Goal: Check status: Check status

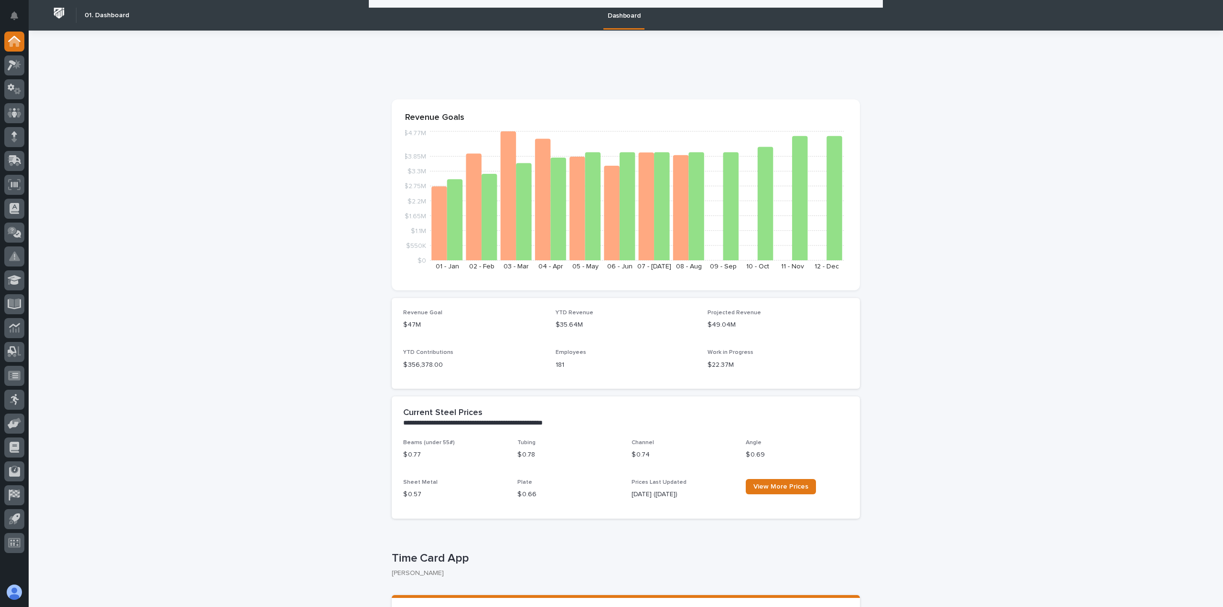
scroll to position [148, 0]
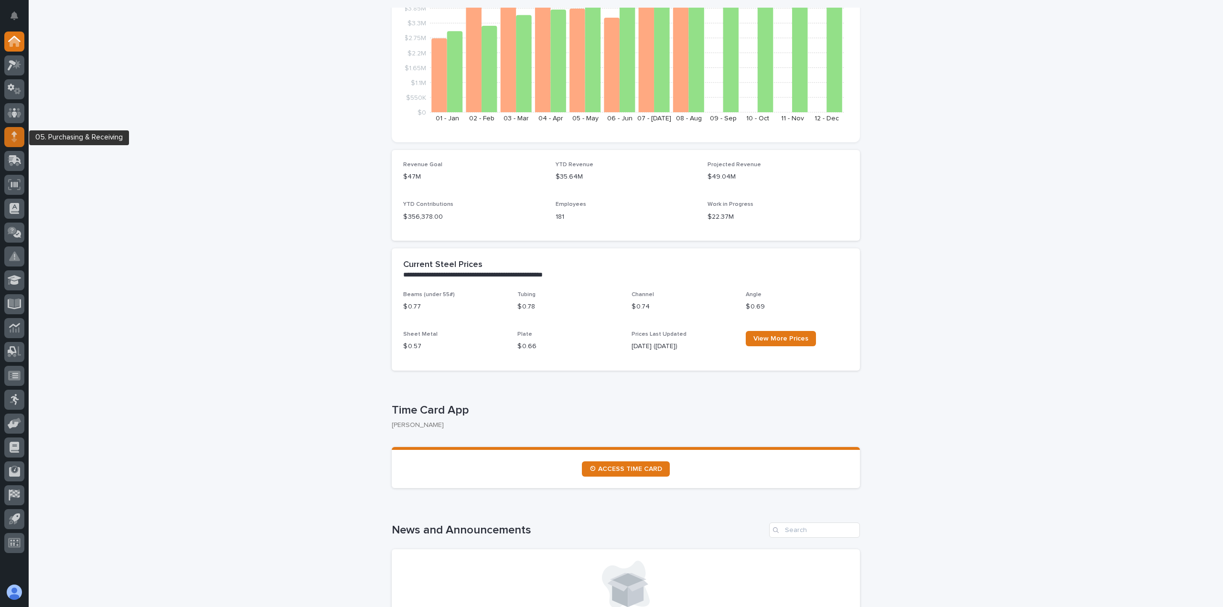
click at [21, 139] on div at bounding box center [14, 137] width 20 height 20
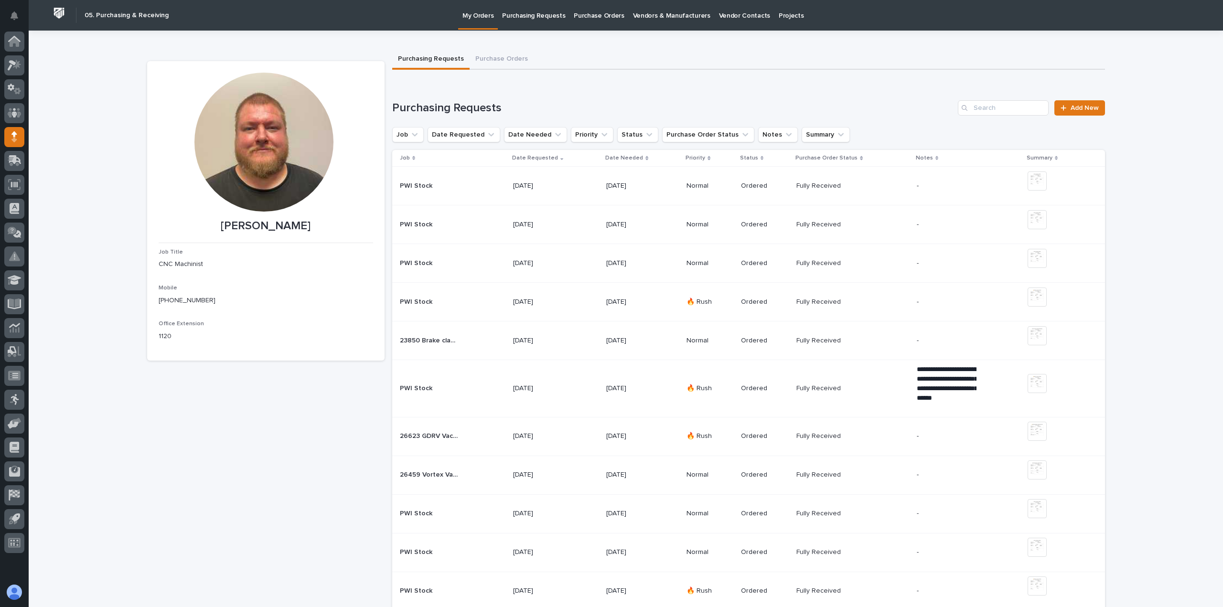
click at [438, 310] on td "PWI Stock PWI Stock" at bounding box center [450, 302] width 117 height 39
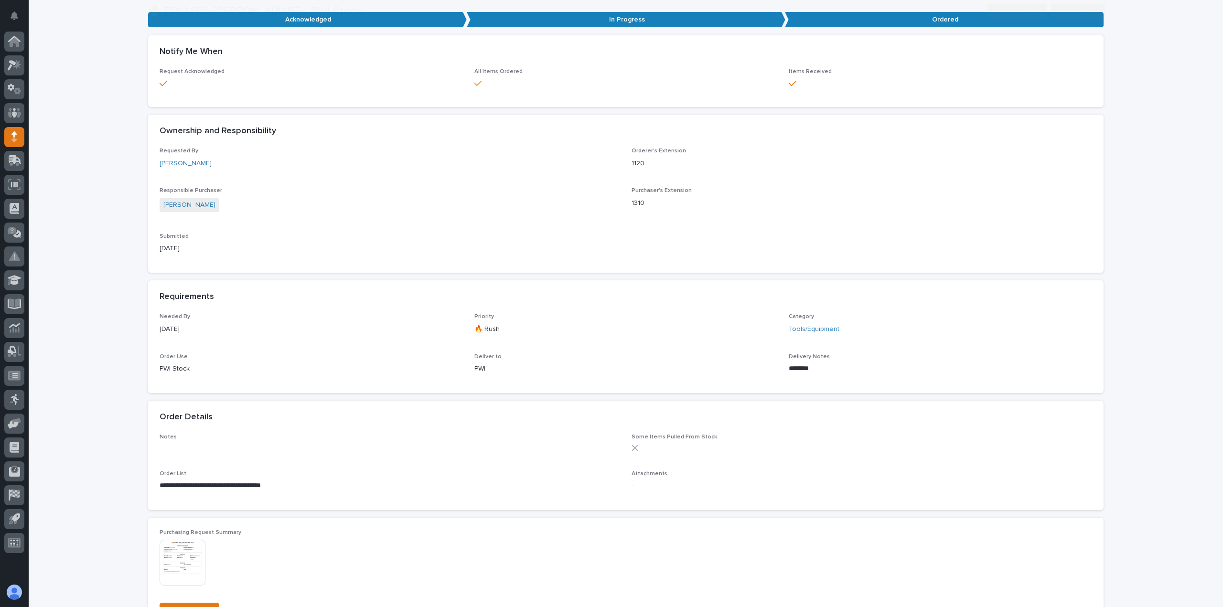
scroll to position [143, 0]
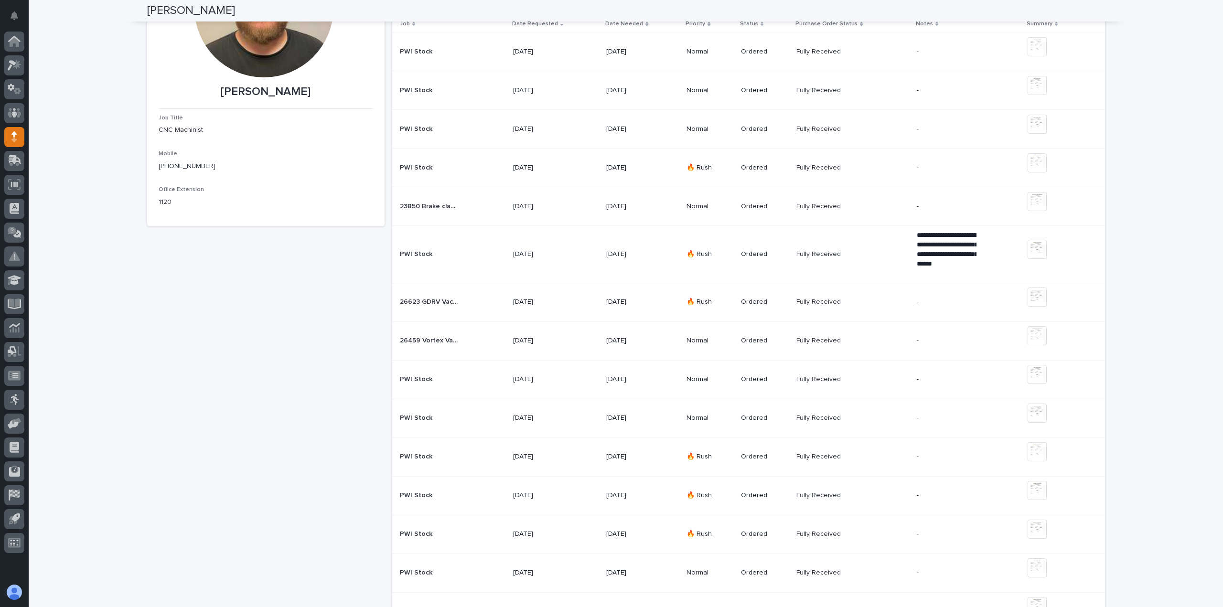
scroll to position [96, 0]
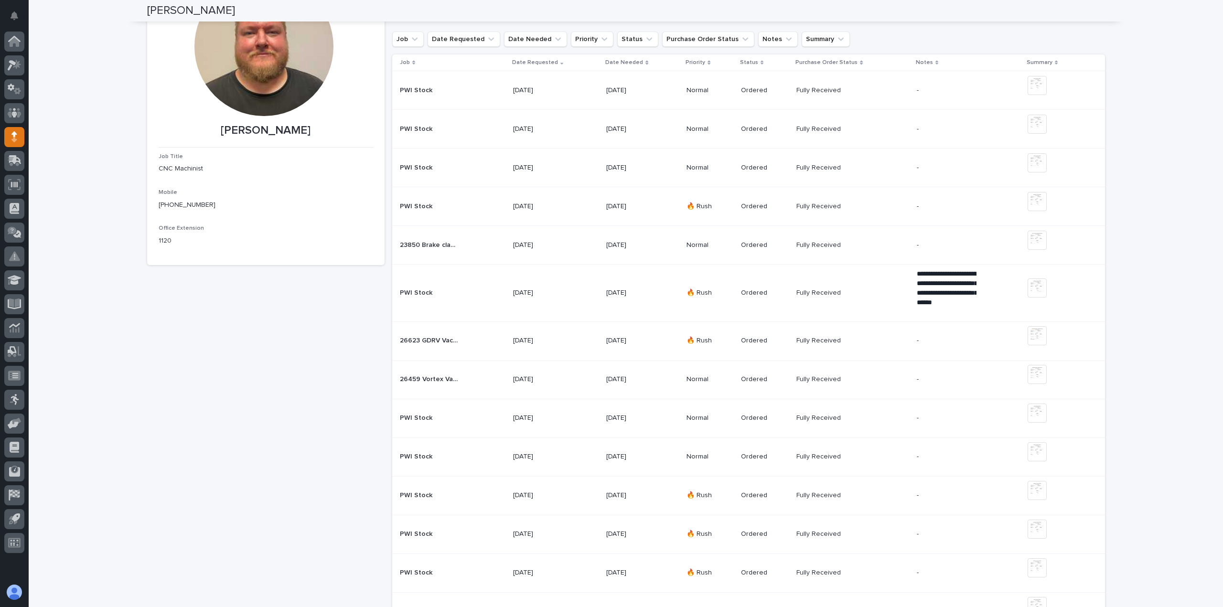
click at [440, 249] on div "23850 Brake clamp blocks 23850 Brake clamp blocks" at bounding box center [453, 245] width 106 height 16
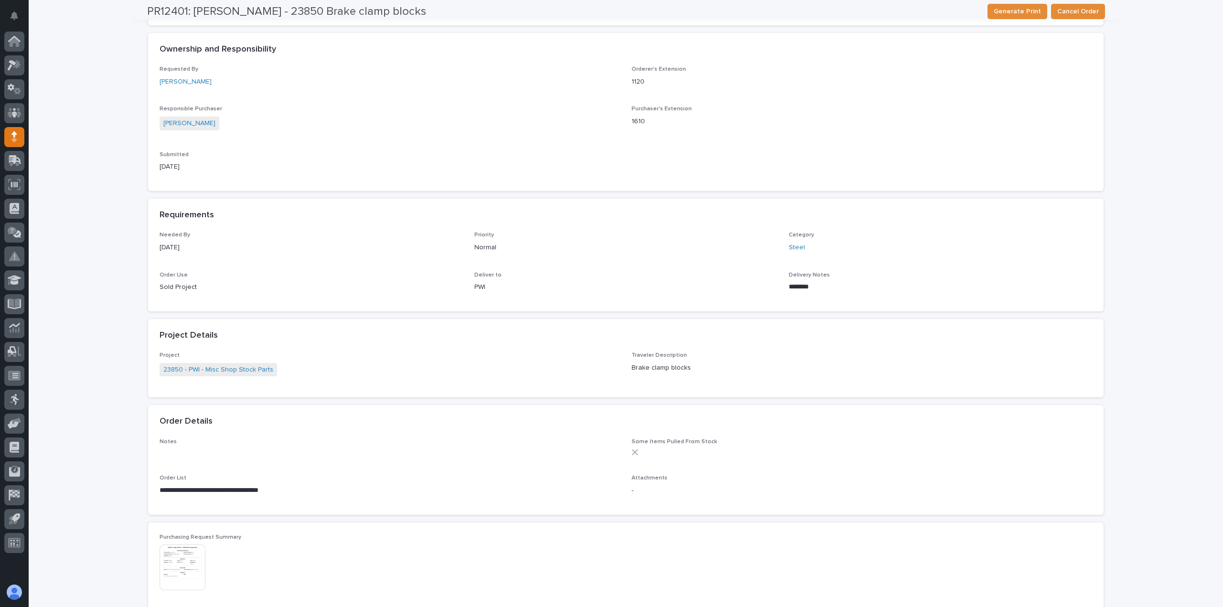
scroll to position [239, 0]
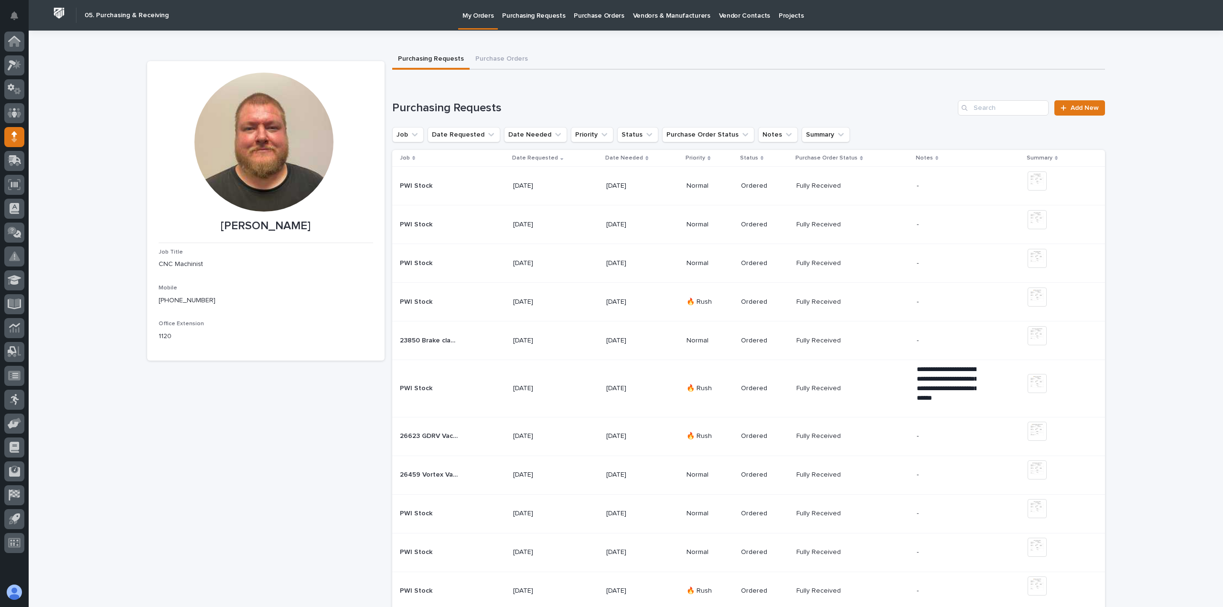
click at [468, 264] on div "PWI Stock PWI Stock" at bounding box center [453, 264] width 106 height 16
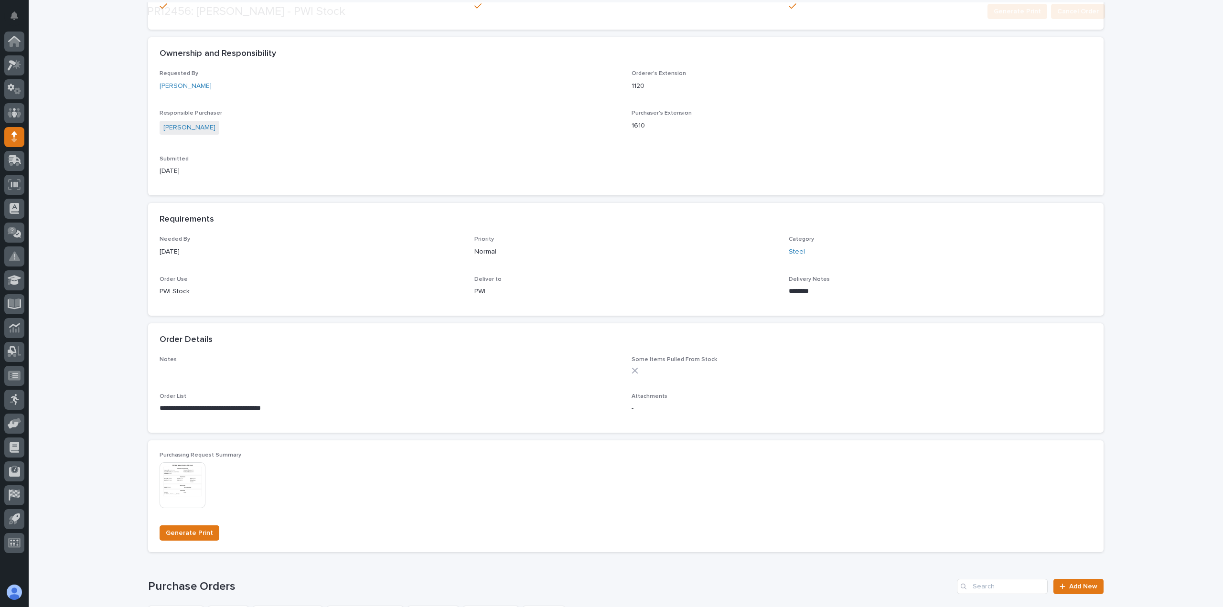
scroll to position [239, 0]
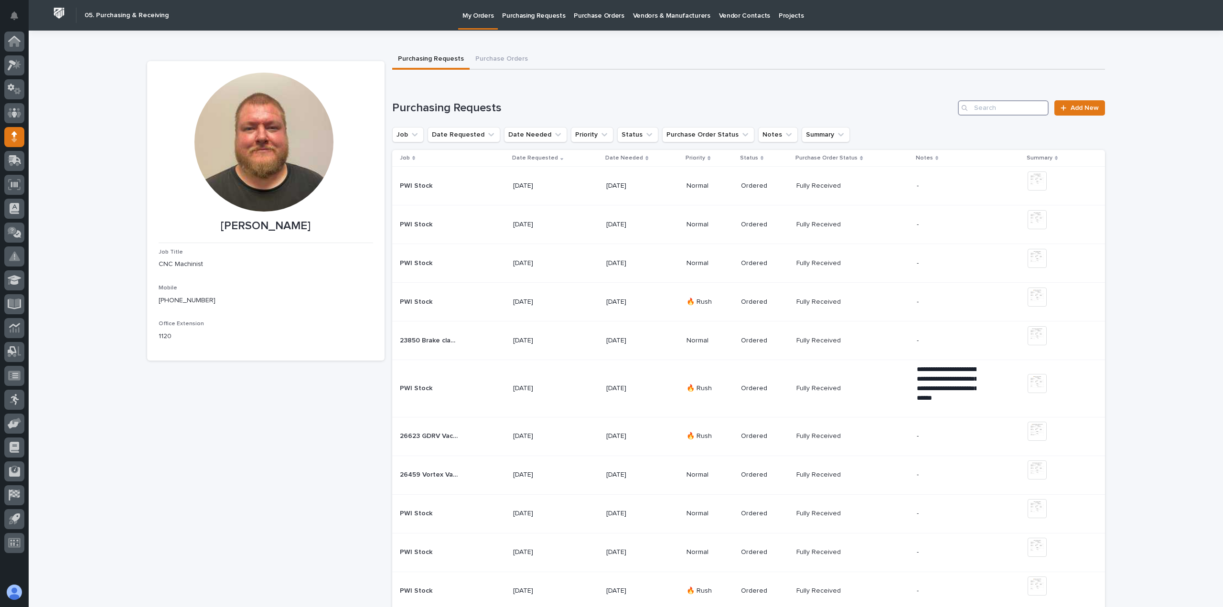
click at [970, 108] on input "Search" at bounding box center [1003, 107] width 91 height 15
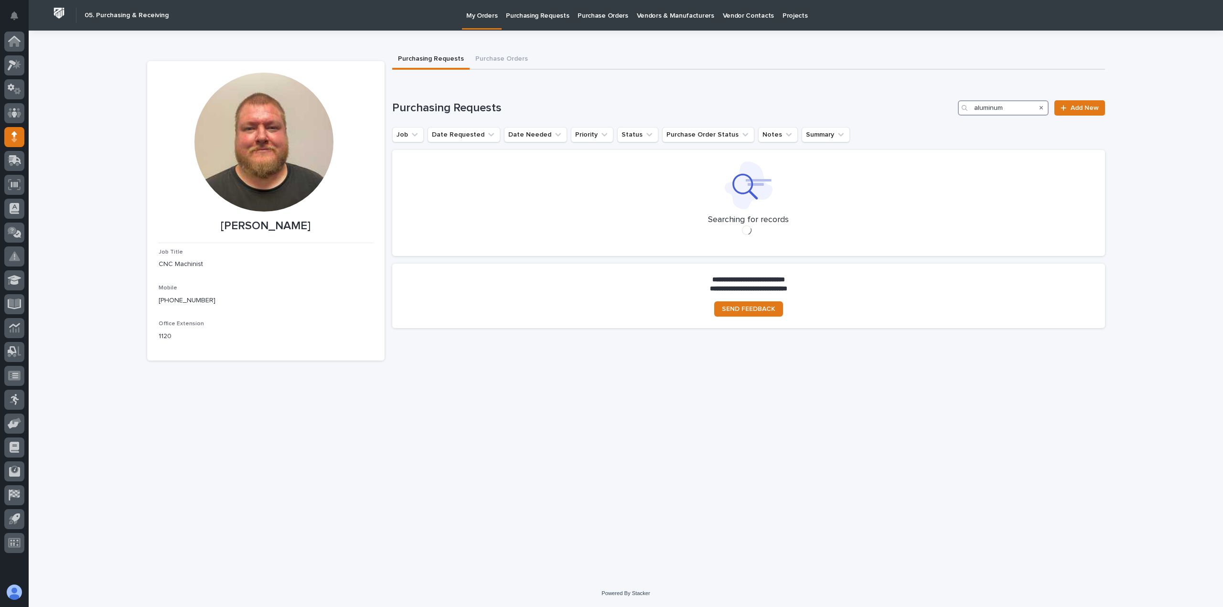
type input "aluminum"
drag, startPoint x: 1004, startPoint y: 104, endPoint x: 971, endPoint y: 108, distance: 33.2
click at [971, 108] on div "aluminum" at bounding box center [1003, 107] width 91 height 15
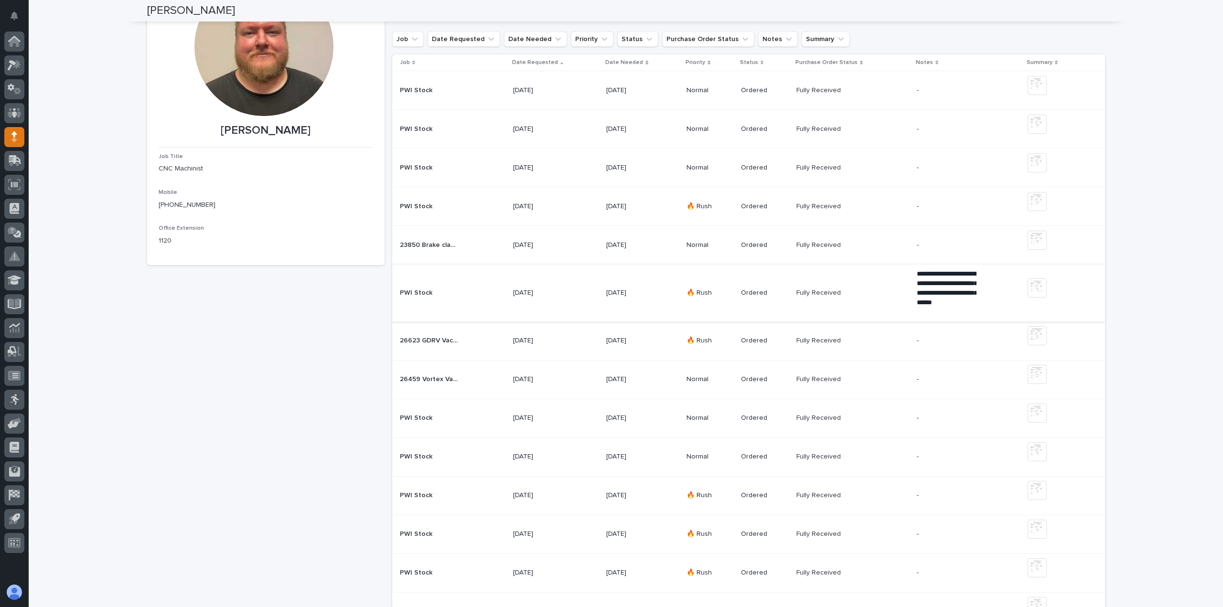
scroll to position [143, 0]
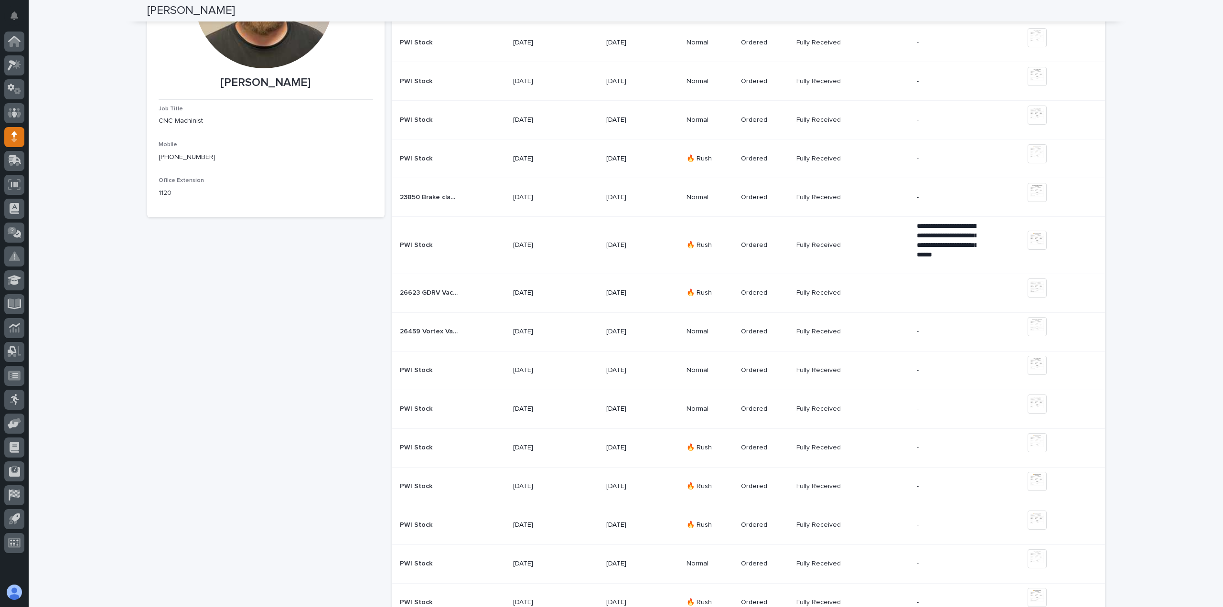
click at [474, 366] on div "PWI Stock PWI Stock" at bounding box center [453, 370] width 106 height 16
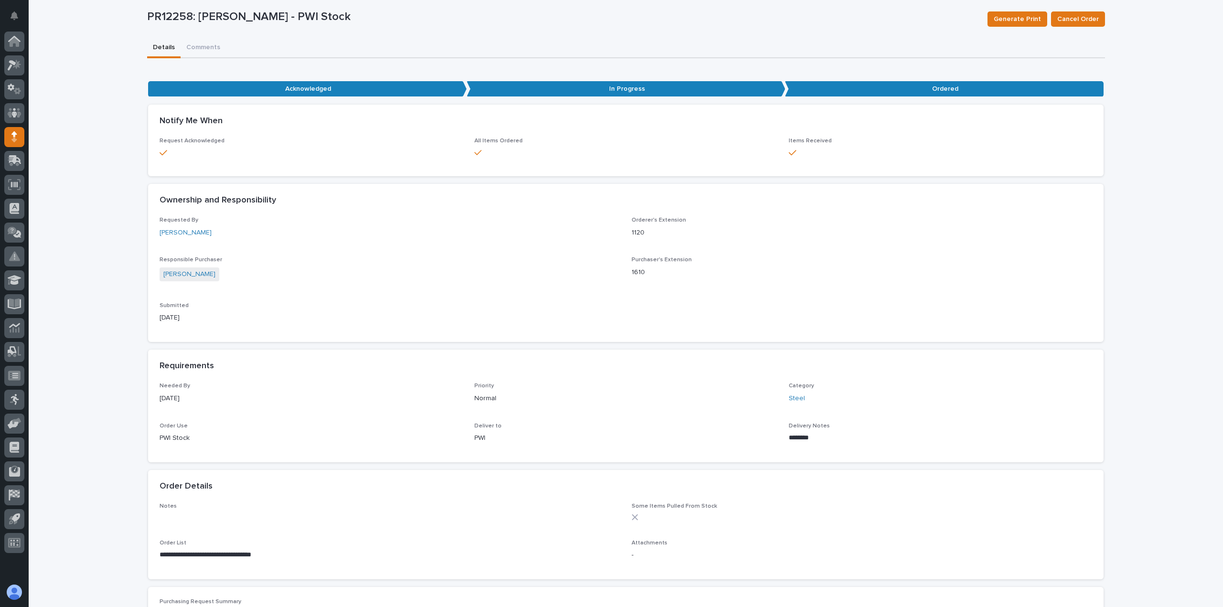
scroll to position [191, 0]
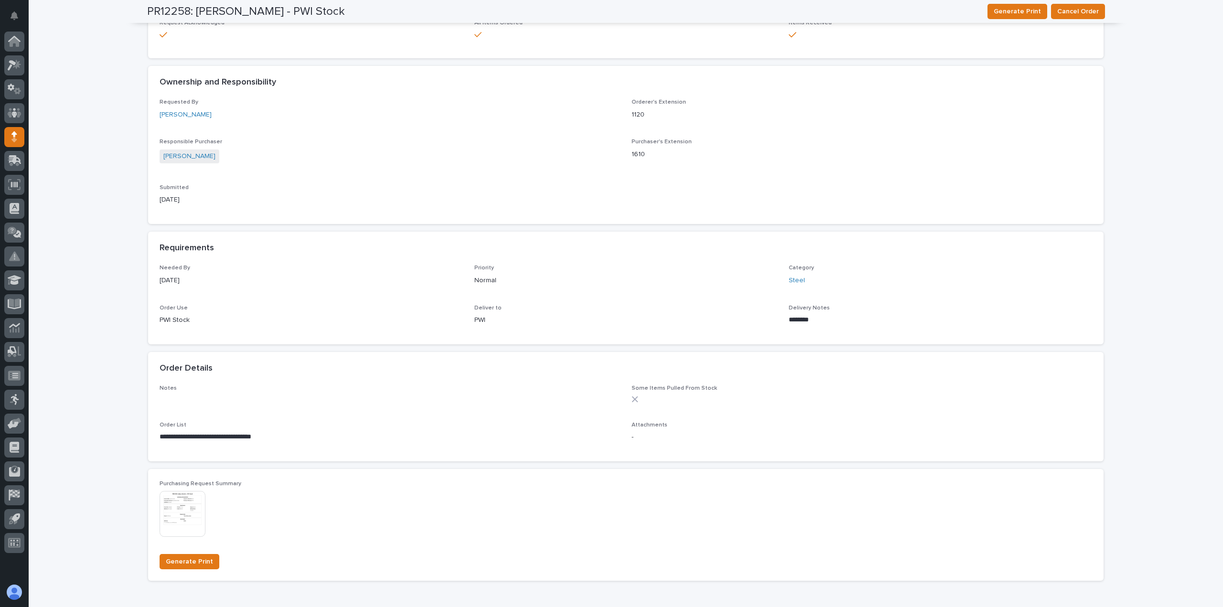
click at [178, 522] on img at bounding box center [183, 514] width 46 height 46
